Goal: Information Seeking & Learning: Learn about a topic

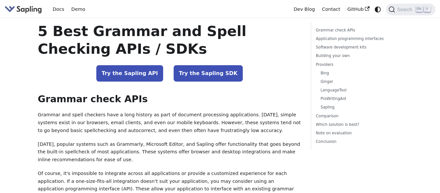
click at [293, 57] on h1 "5 Best Grammar and Spell Checking APIs / SDKs" at bounding box center [170, 39] width 264 height 35
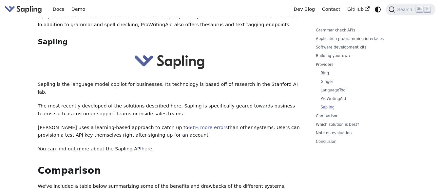
scroll to position [1505, 0]
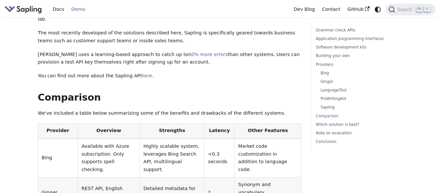
click at [77, 8] on link "Demo" at bounding box center [78, 9] width 21 height 10
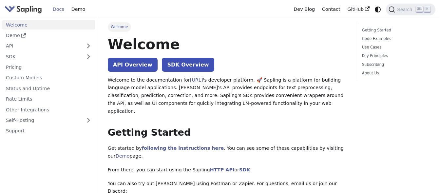
click at [31, 8] on img "Main" at bounding box center [23, 10] width 37 height 10
click at [30, 9] on img "Main" at bounding box center [23, 10] width 37 height 10
click at [14, 6] on img "Main" at bounding box center [23, 10] width 37 height 10
